Goal: Navigation & Orientation: Find specific page/section

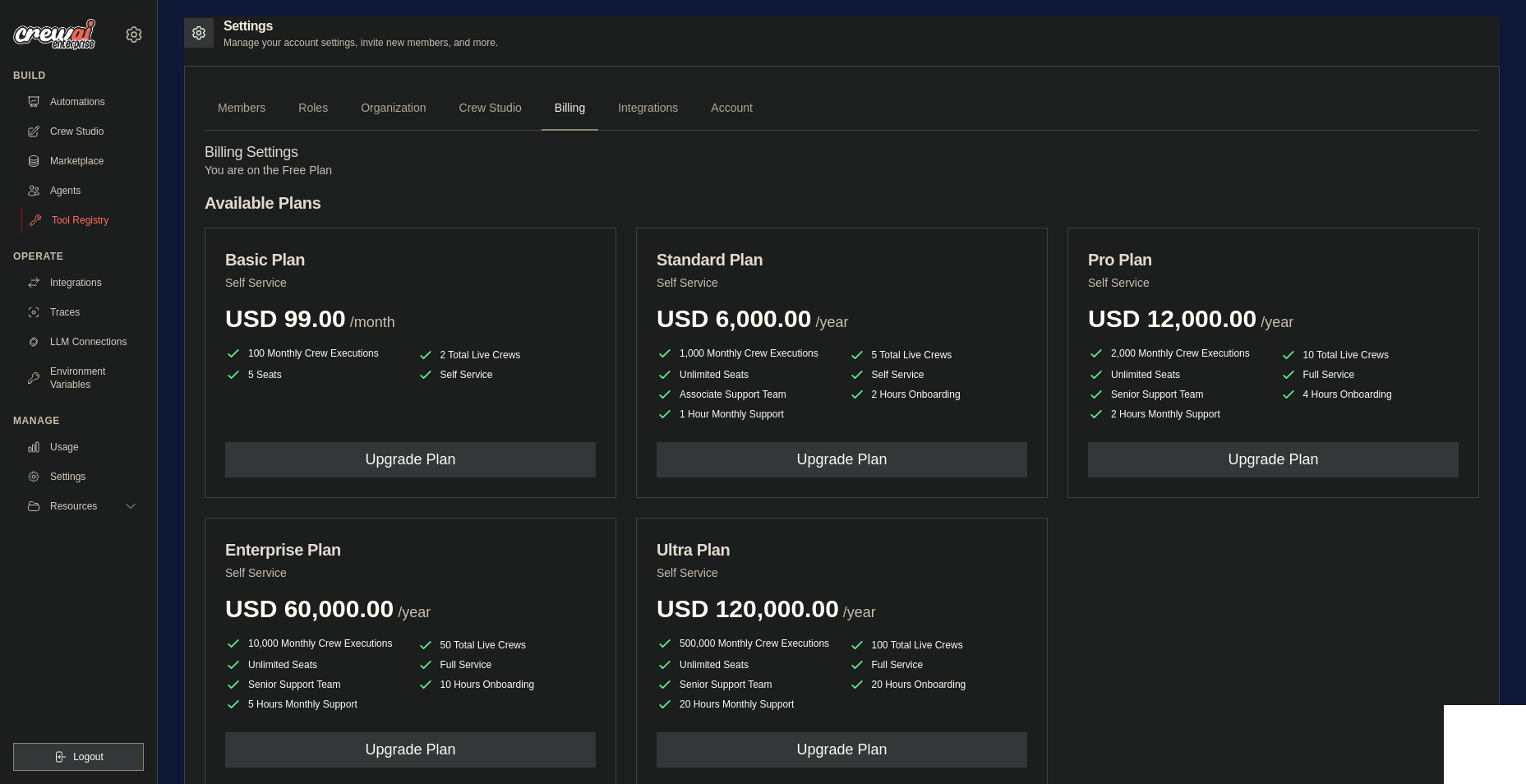
click at [61, 214] on link "Tool Registry" at bounding box center [83, 219] width 124 height 26
click at [68, 39] on img at bounding box center [54, 35] width 82 height 31
click at [72, 30] on img at bounding box center [54, 35] width 82 height 31
click at [75, 285] on link "Integrations" at bounding box center [83, 282] width 124 height 26
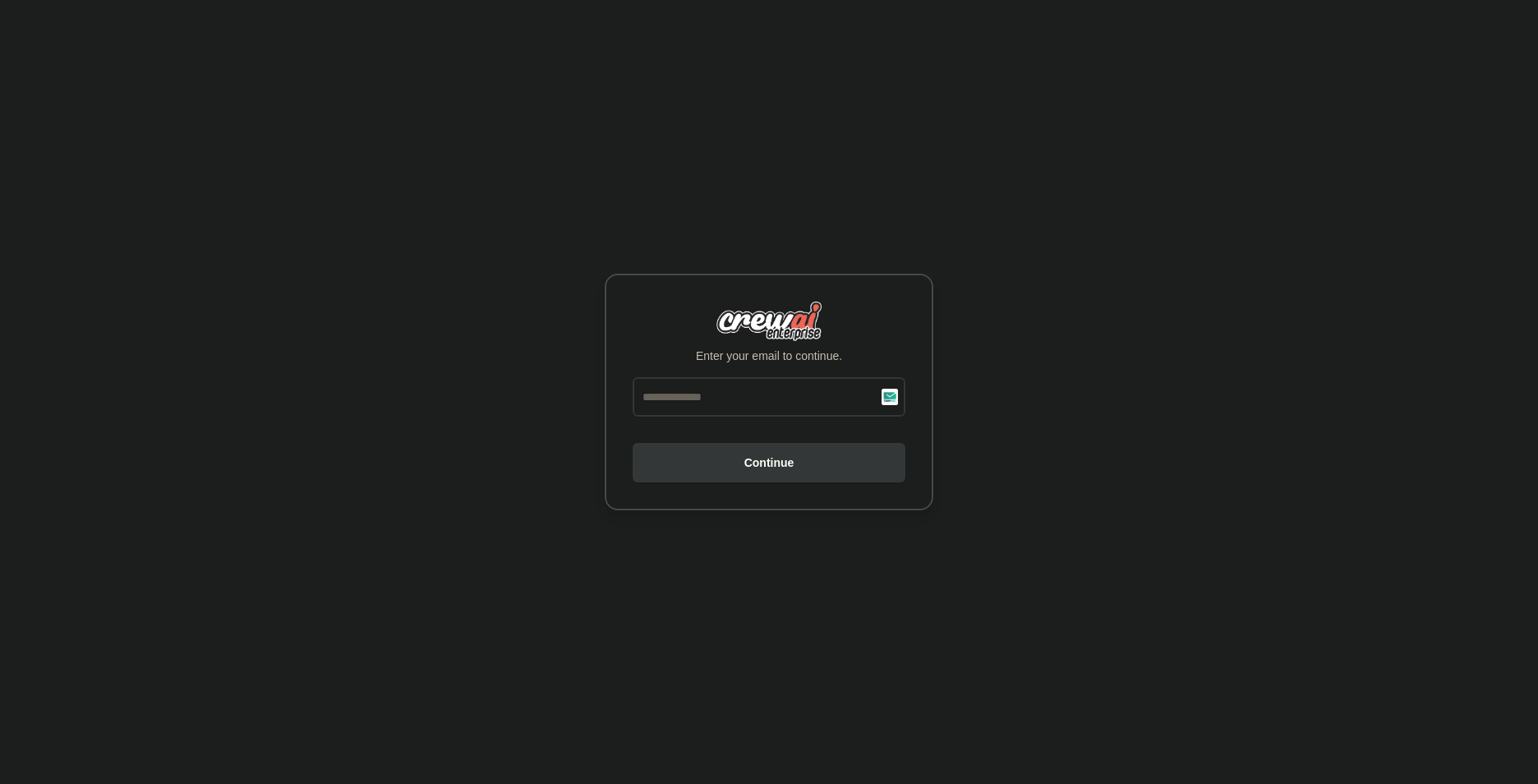
click at [775, 400] on input "email" at bounding box center [769, 396] width 272 height 40
drag, startPoint x: 591, startPoint y: 402, endPoint x: 501, endPoint y: 336, distance: 111.6
click at [590, 402] on div "Enter your email to continue. Continue" at bounding box center [769, 392] width 1538 height 784
